Goal: Obtain resource: Obtain resource

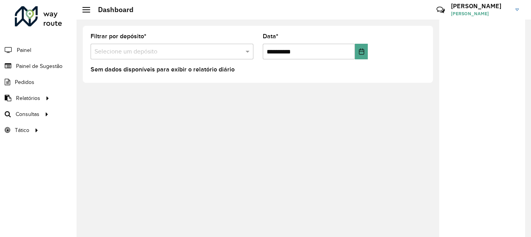
click at [179, 211] on div "**********" at bounding box center [304, 129] width 455 height 218
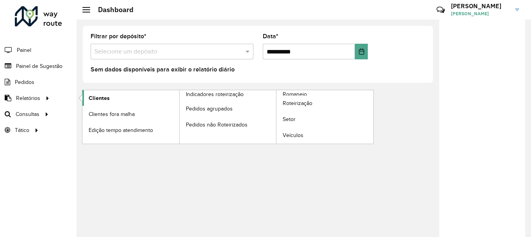
click at [114, 97] on link "Clientes" at bounding box center [130, 98] width 97 height 16
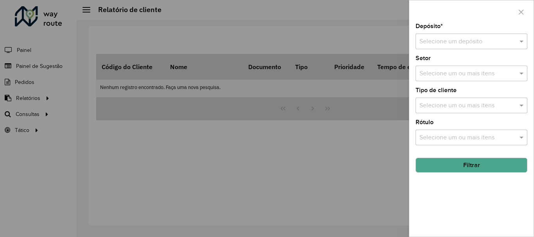
click at [498, 50] on div "Depósito * Selecione um depósito Setor Selecione um ou mais itens Tipo de clien…" at bounding box center [471, 129] width 124 height 213
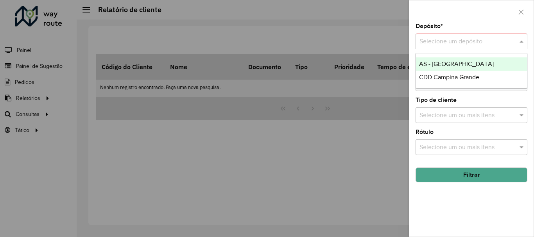
click at [485, 43] on input "text" at bounding box center [463, 41] width 88 height 9
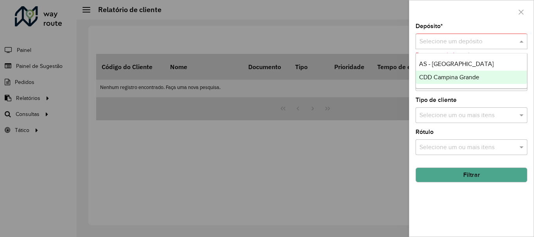
click at [466, 77] on span "CDD Campina Grande" at bounding box center [449, 77] width 60 height 7
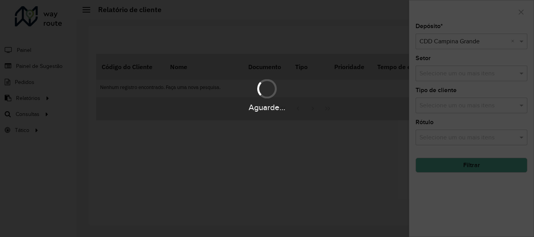
click at [441, 78] on hb-app "Aguarde... Pop-up bloqueado! Seu navegador bloqueou automáticamente a abertura …" at bounding box center [267, 118] width 534 height 237
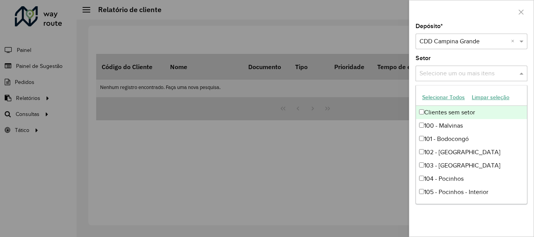
click at [441, 78] on input "text" at bounding box center [467, 73] width 100 height 9
click at [452, 56] on div "Setor Selecione um ou mais itens" at bounding box center [471, 68] width 112 height 26
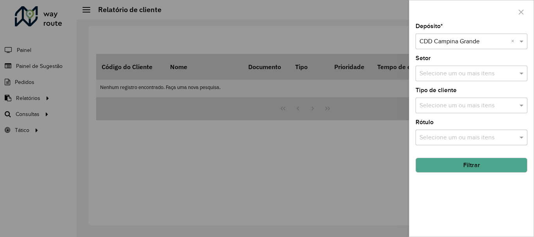
click at [468, 161] on button "Filtrar" at bounding box center [471, 165] width 112 height 15
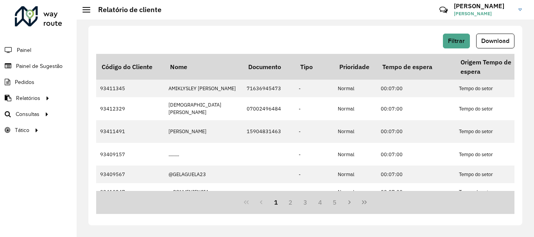
click at [507, 44] on span "Download" at bounding box center [495, 41] width 28 height 7
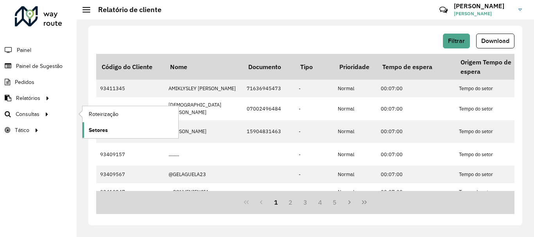
click at [101, 132] on span "Setores" at bounding box center [98, 130] width 19 height 8
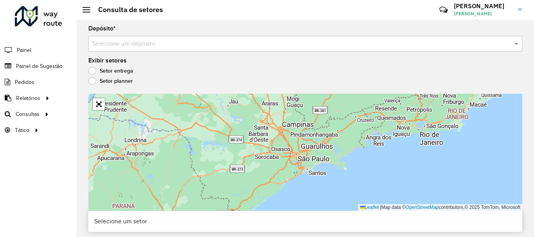
click at [282, 36] on div "Depósito * Selecione um depósito" at bounding box center [305, 39] width 434 height 26
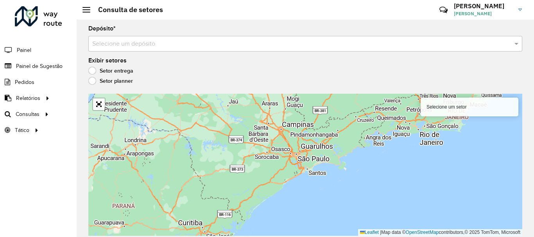
click at [231, 38] on div "Selecione um depósito" at bounding box center [305, 44] width 434 height 16
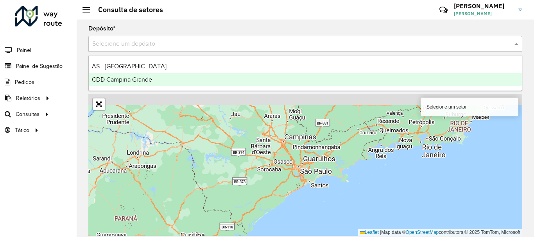
click at [196, 79] on div "CDD Campina Grande" at bounding box center [305, 79] width 433 height 13
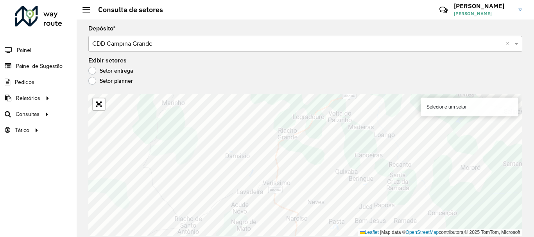
click at [104, 78] on label "Setor planner" at bounding box center [110, 81] width 45 height 8
click at [91, 78] on label "Setor planner" at bounding box center [110, 81] width 45 height 8
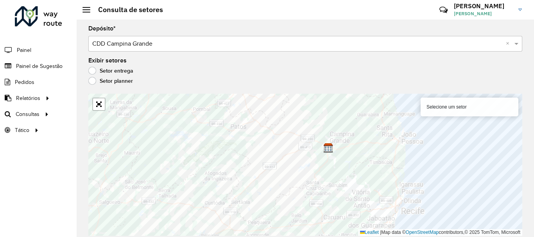
click at [94, 69] on label "Setor entrega" at bounding box center [110, 71] width 45 height 8
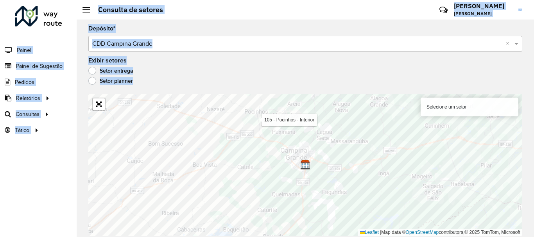
click at [248, 111] on hb-app "Aguarde... Pop-up bloqueado! Seu navegador bloqueou automáticamente a abertura …" at bounding box center [267, 118] width 534 height 237
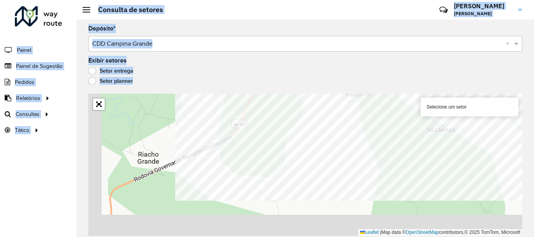
drag, startPoint x: 309, startPoint y: 164, endPoint x: 360, endPoint y: 89, distance: 90.6
click at [361, 88] on div "Depósito * Selecione um depósito × CDD Campina Grande × Exibir setores Setor en…" at bounding box center [305, 129] width 457 height 218
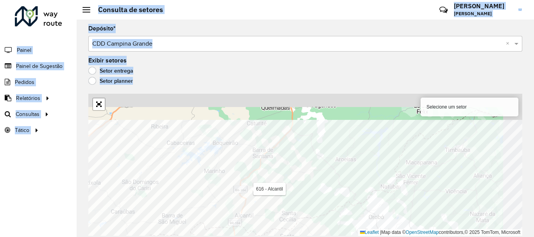
click at [234, 236] on div "Depósito * Selecione um depósito × CDD Campina Grande × Exibir setores Setor en…" at bounding box center [305, 129] width 457 height 218
